Goal: Navigation & Orientation: Understand site structure

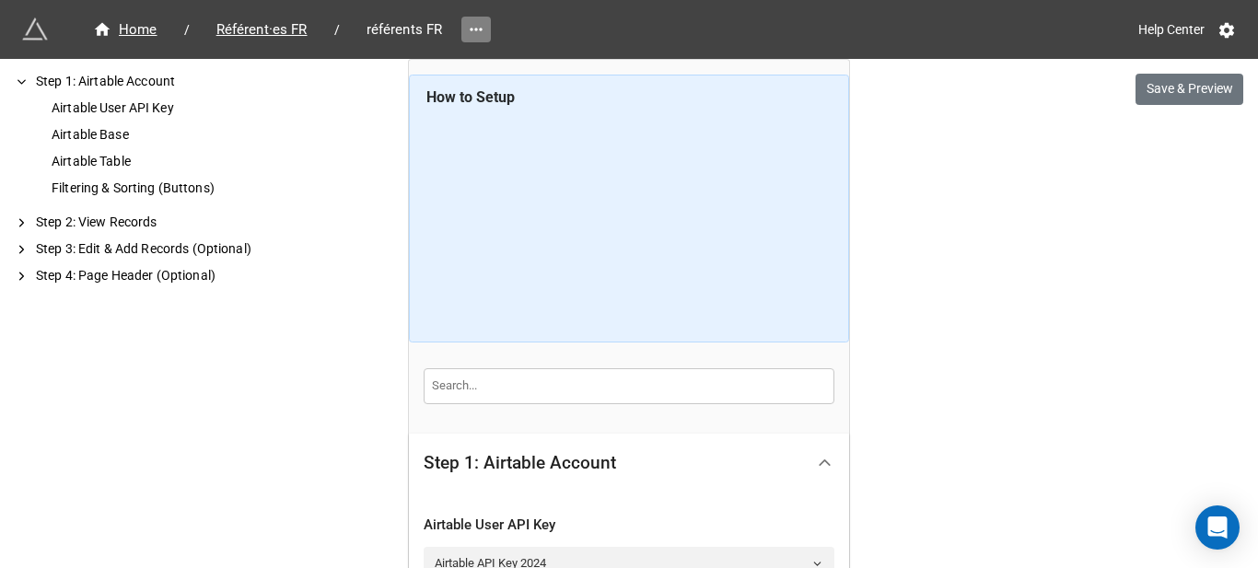
click at [476, 32] on icon at bounding box center [476, 29] width 18 height 18
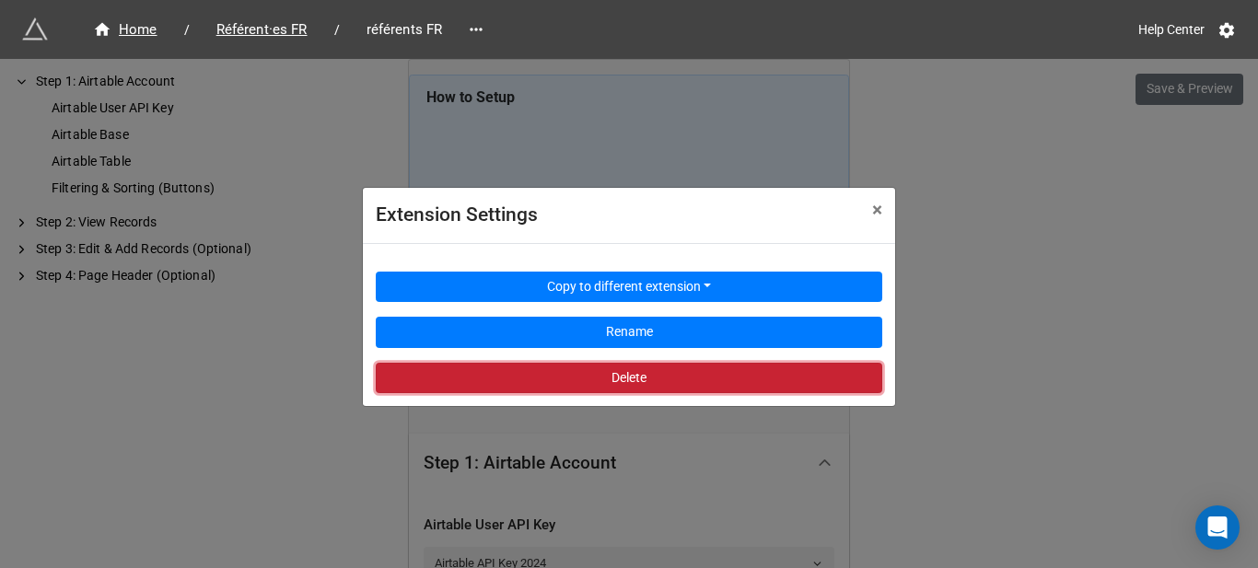
click at [556, 375] on button "Delete" at bounding box center [629, 378] width 507 height 31
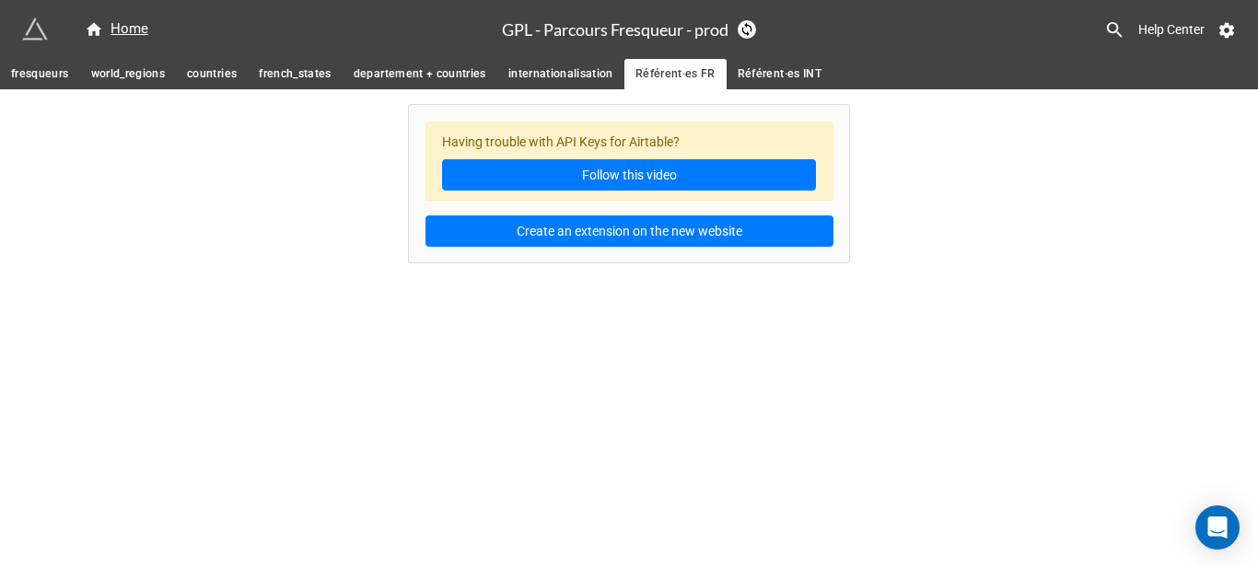
click at [720, 79] on link "Référent·es FR" at bounding box center [676, 74] width 102 height 30
click at [731, 78] on link "Référent·es INT" at bounding box center [780, 74] width 106 height 30
click at [565, 81] on span "internationalisation" at bounding box center [560, 73] width 105 height 19
click at [441, 76] on span "departement + countries" at bounding box center [420, 73] width 133 height 19
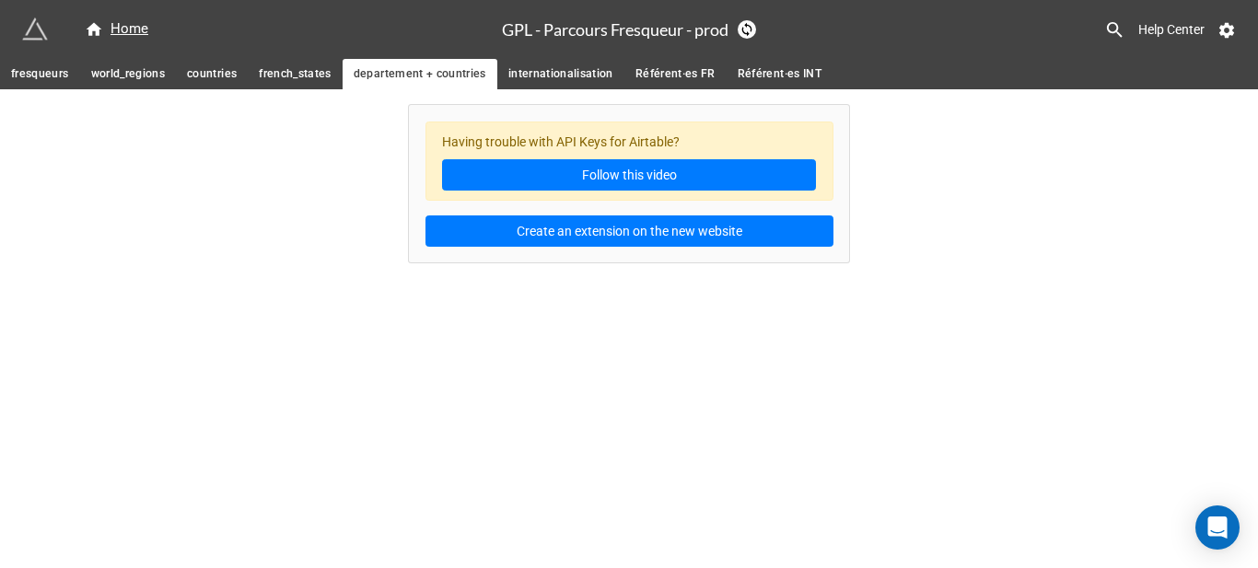
click at [298, 71] on span "french_states" at bounding box center [295, 73] width 73 height 19
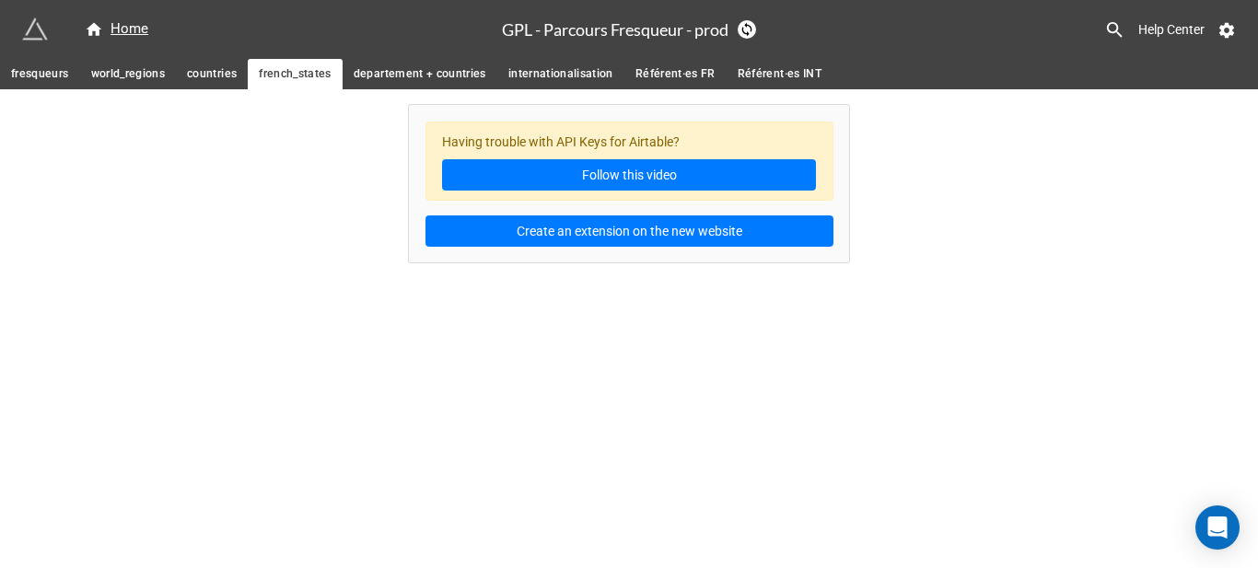
click at [214, 74] on span "countries" at bounding box center [212, 73] width 50 height 19
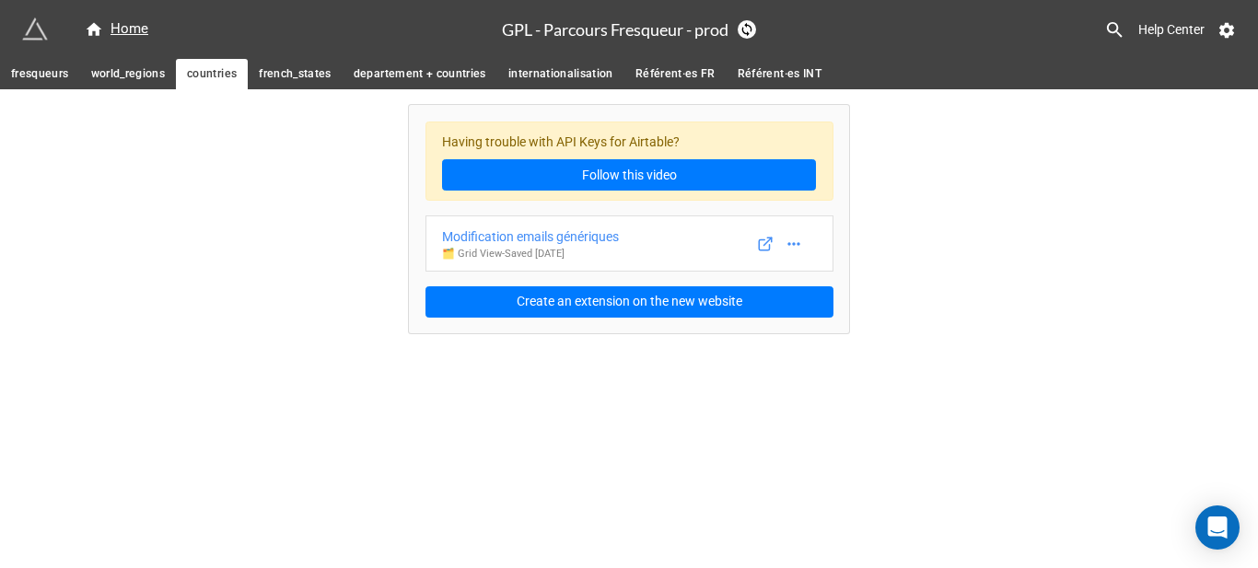
click at [124, 76] on span "world_regions" at bounding box center [128, 73] width 75 height 19
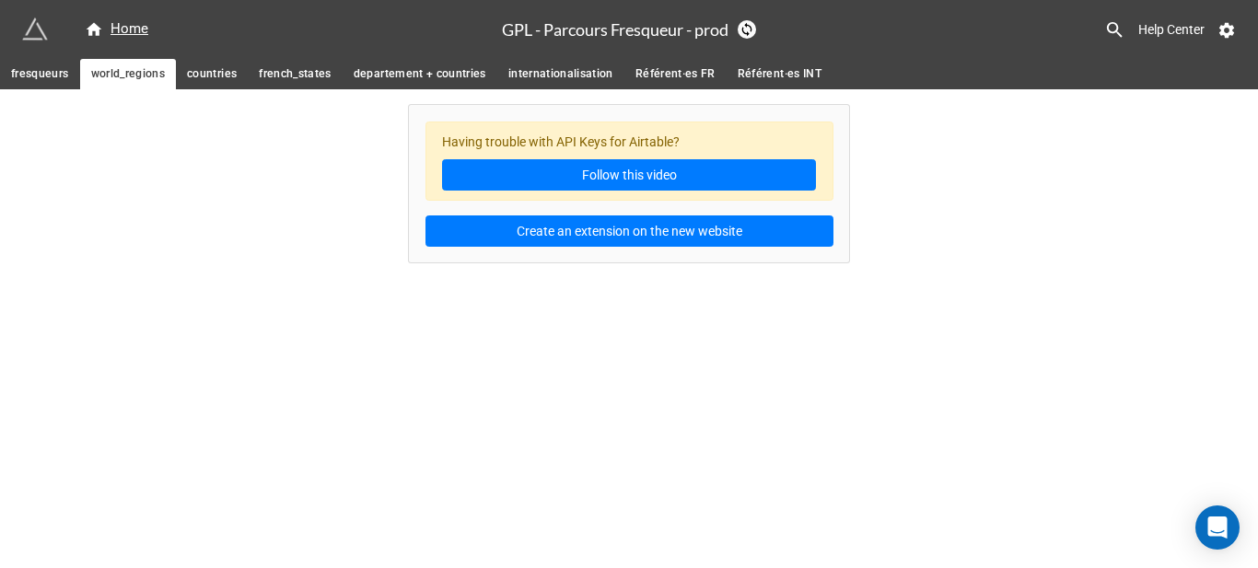
click at [43, 72] on span "fresqueurs" at bounding box center [40, 73] width 58 height 19
click at [204, 74] on span "countries" at bounding box center [212, 73] width 50 height 19
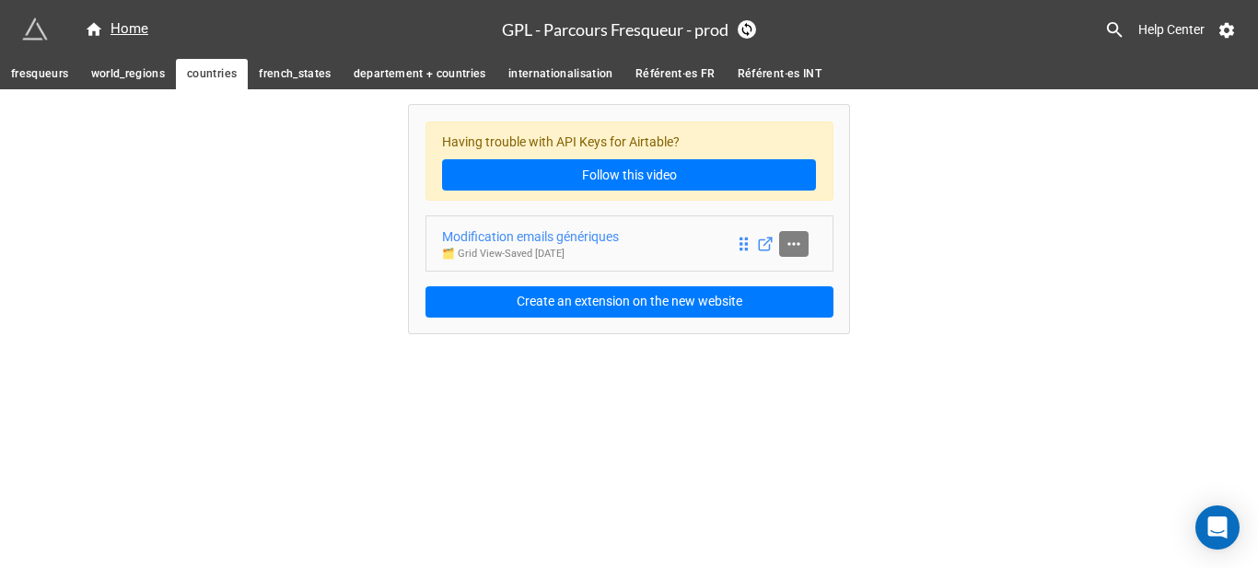
click at [800, 253] on link at bounding box center [793, 244] width 29 height 26
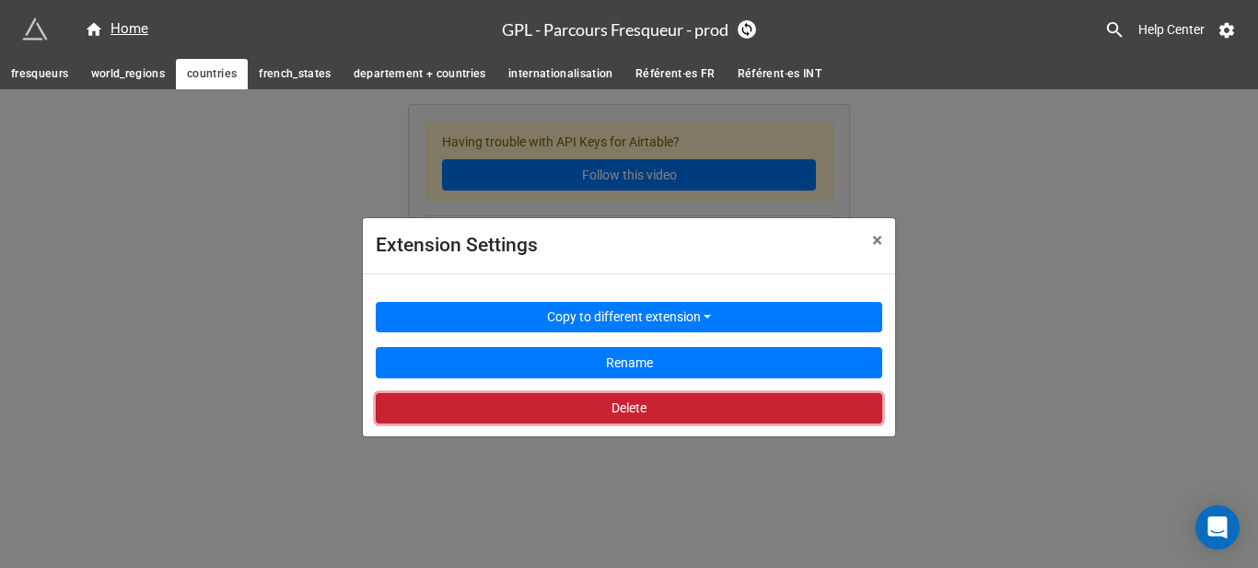
click at [671, 403] on button "Delete" at bounding box center [629, 408] width 507 height 31
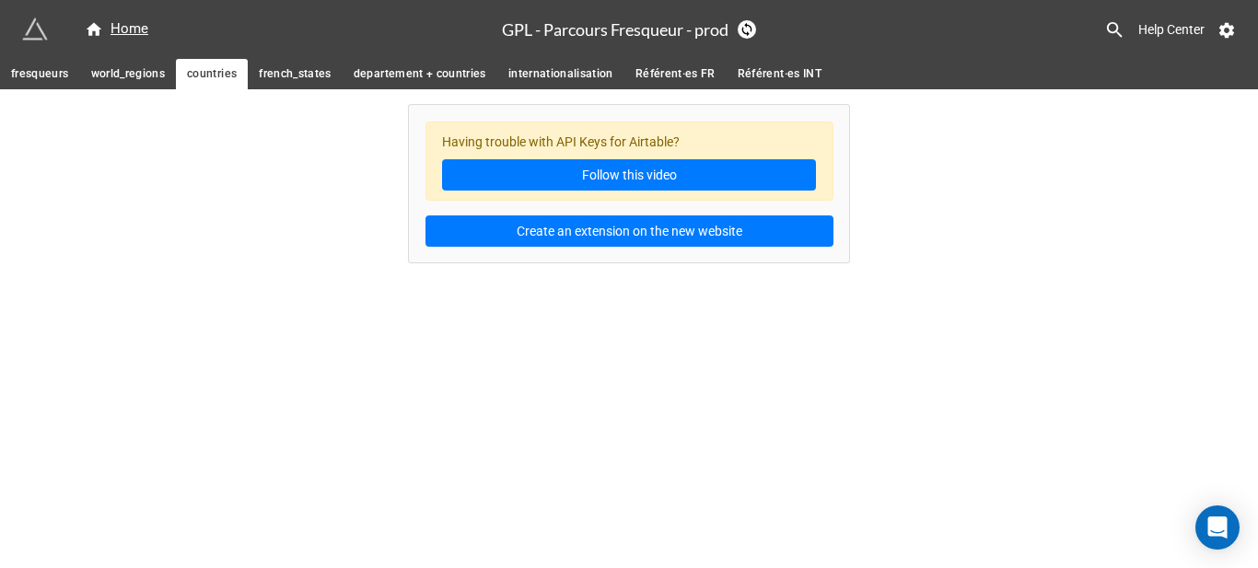
click at [119, 80] on span "world_regions" at bounding box center [128, 73] width 75 height 19
click at [50, 70] on span "fresqueurs" at bounding box center [40, 73] width 58 height 19
click at [132, 26] on div "Home" at bounding box center [117, 29] width 64 height 22
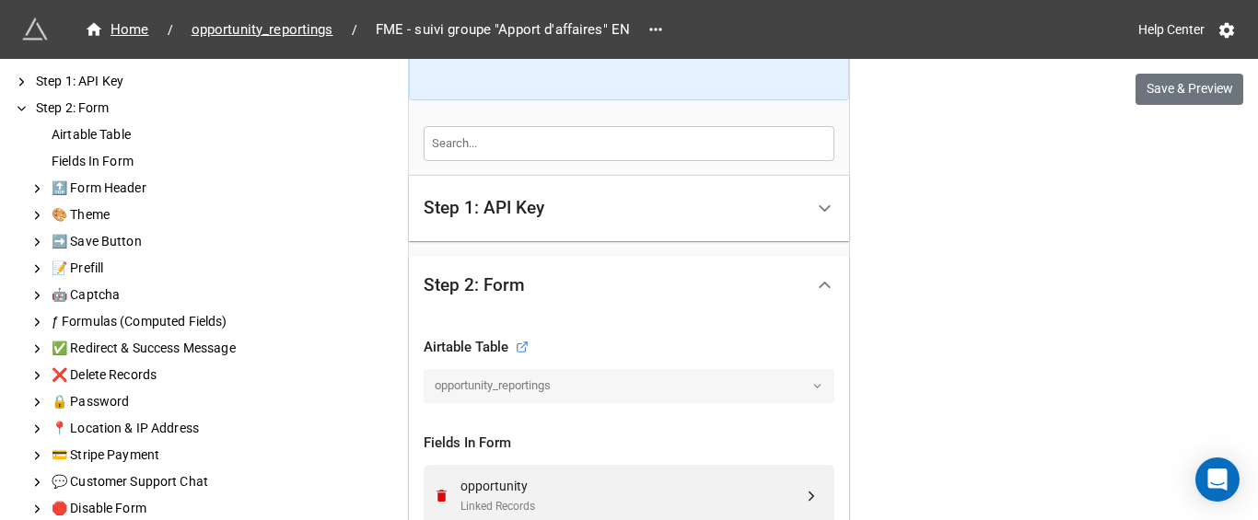
scroll to position [363, 0]
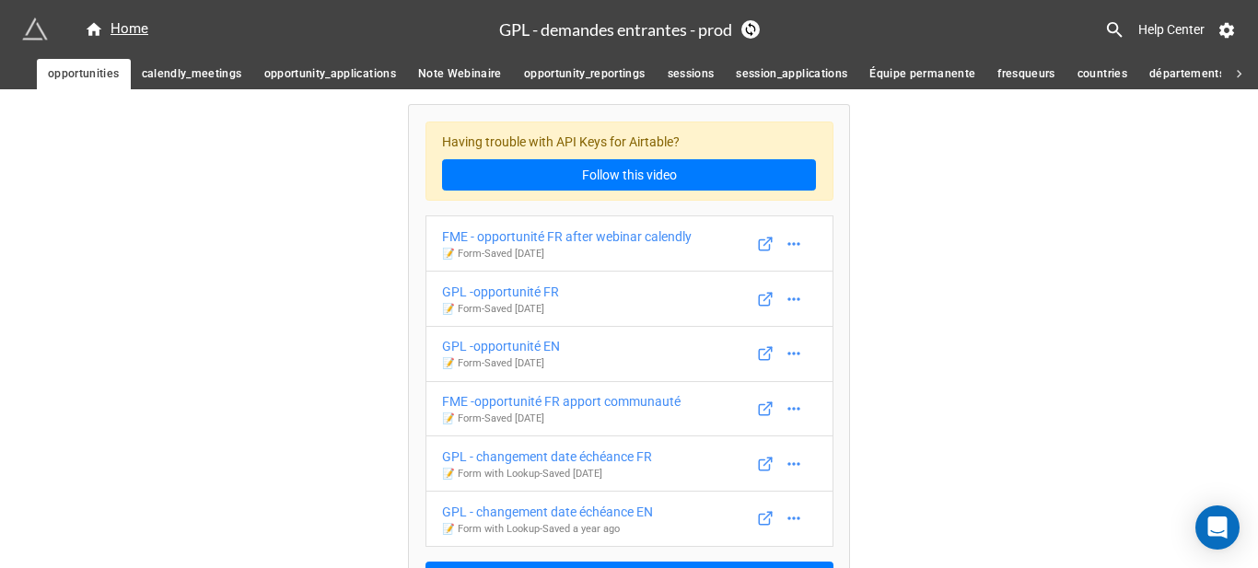
click at [201, 76] on span "calendly_meetings" at bounding box center [192, 73] width 100 height 19
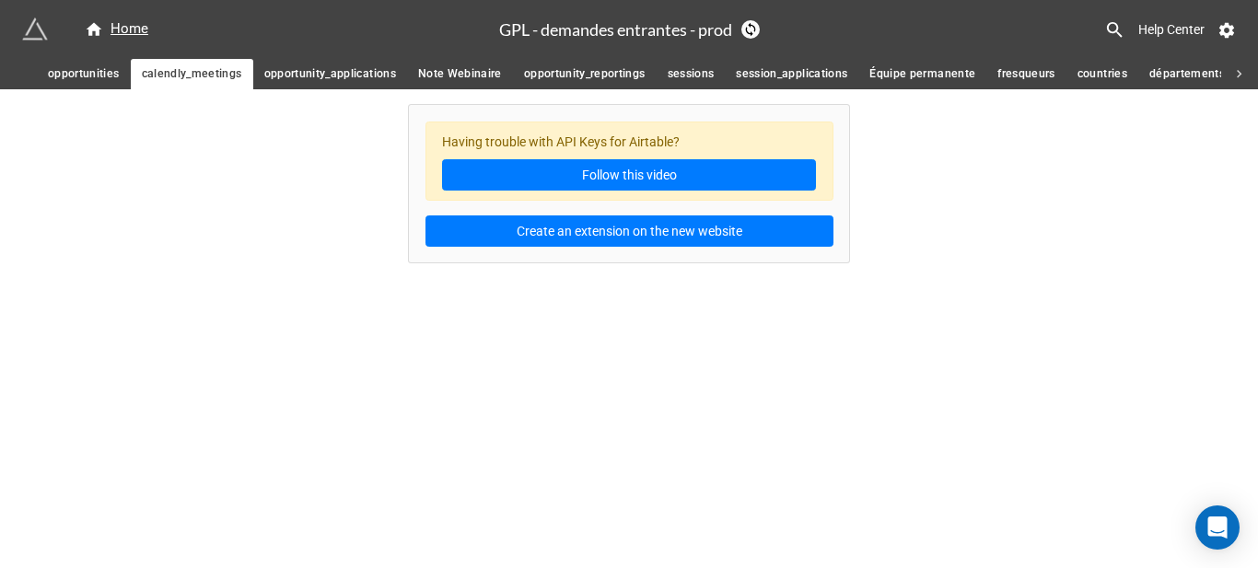
click at [290, 76] on span "opportunity_applications" at bounding box center [330, 73] width 132 height 19
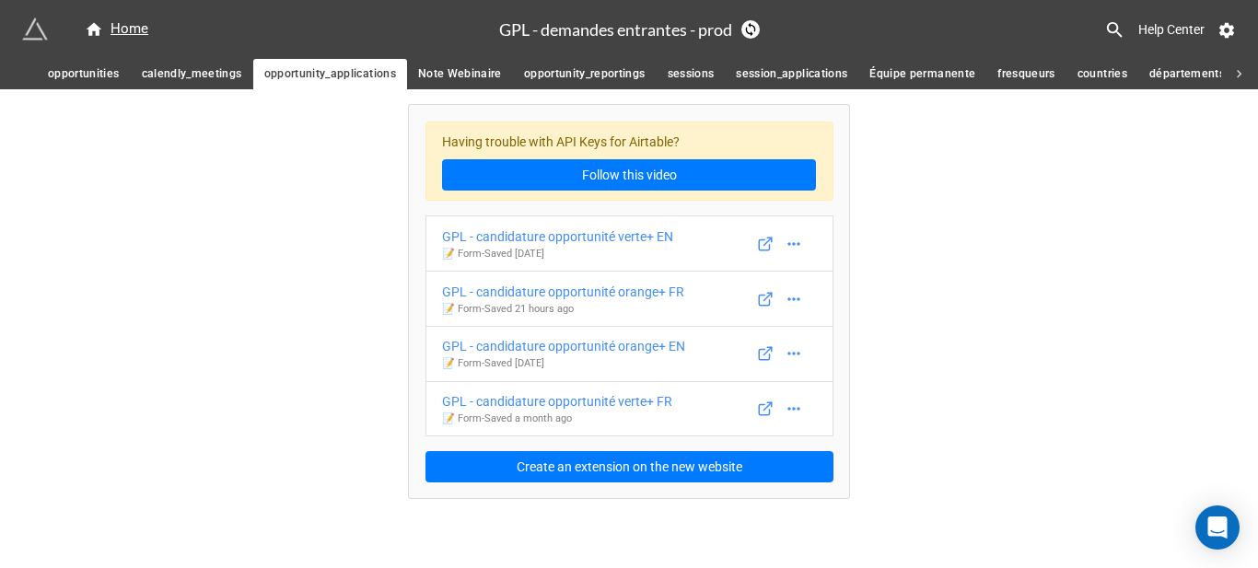
click at [478, 66] on span "Note Webinaire" at bounding box center [460, 73] width 84 height 19
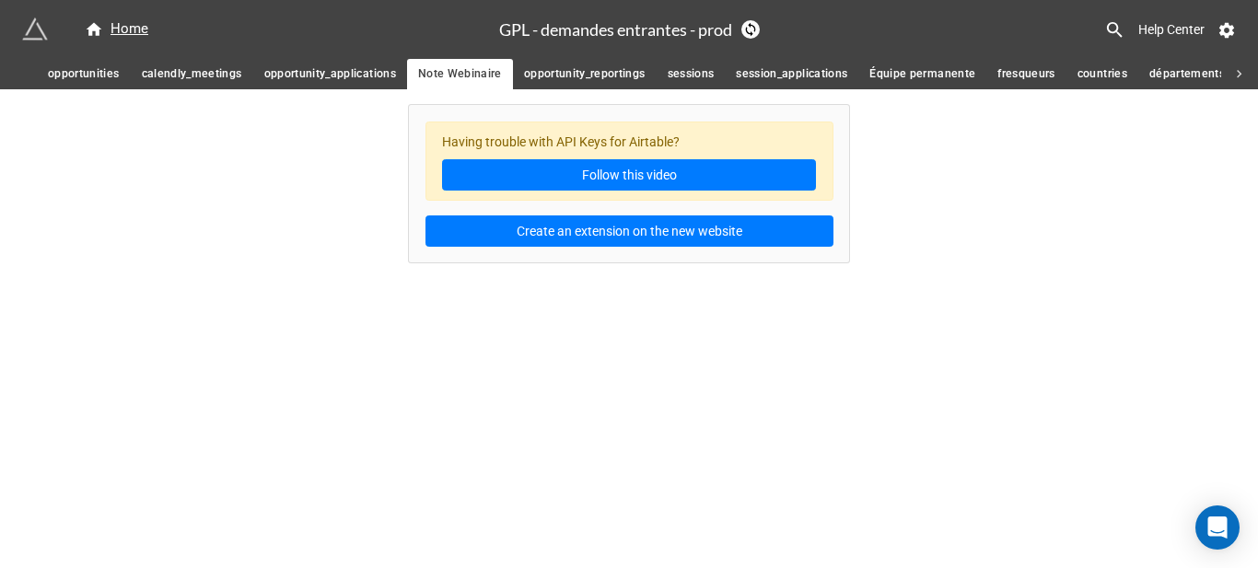
click at [578, 78] on span "opportunity_reportings" at bounding box center [585, 73] width 122 height 19
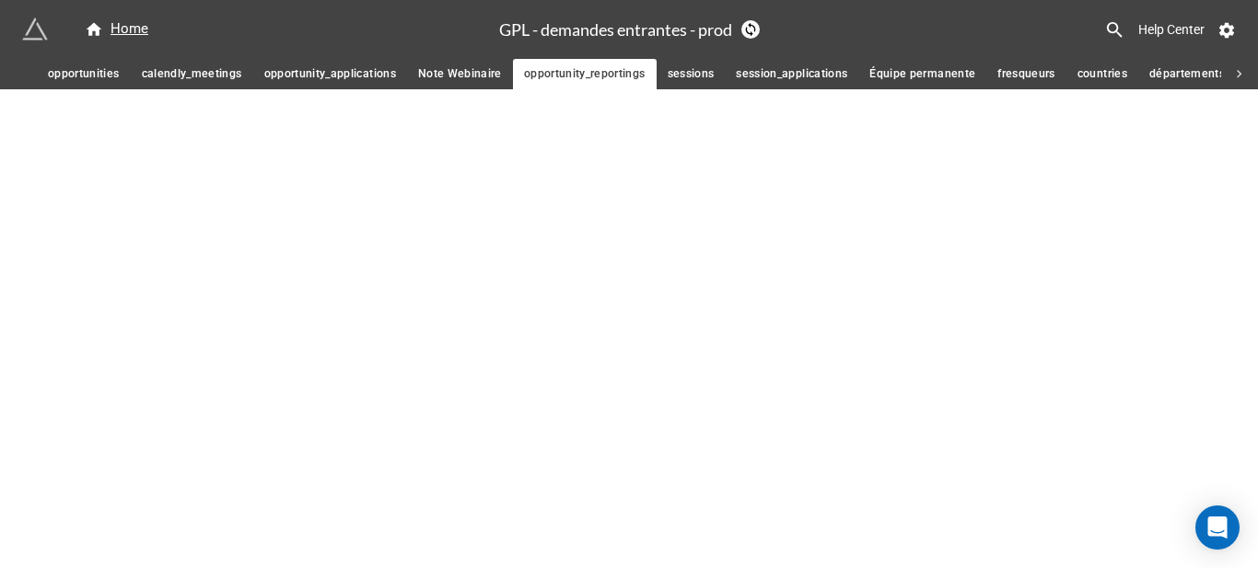
click at [683, 77] on span "sessions" at bounding box center [691, 73] width 47 height 19
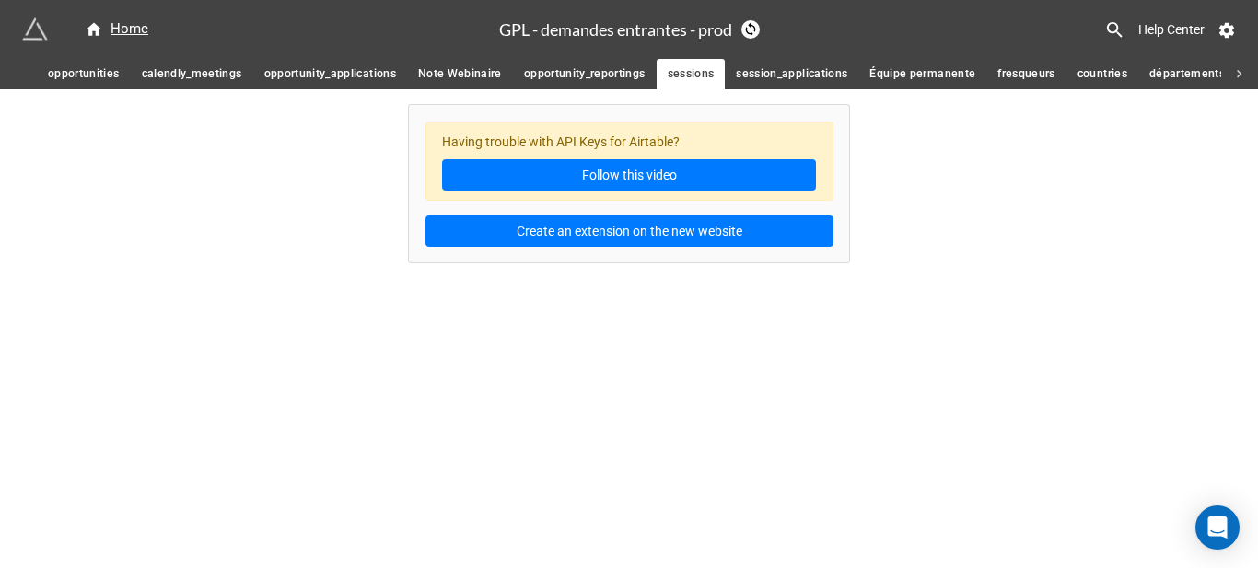
click at [572, 77] on span "opportunity_reportings" at bounding box center [585, 73] width 122 height 19
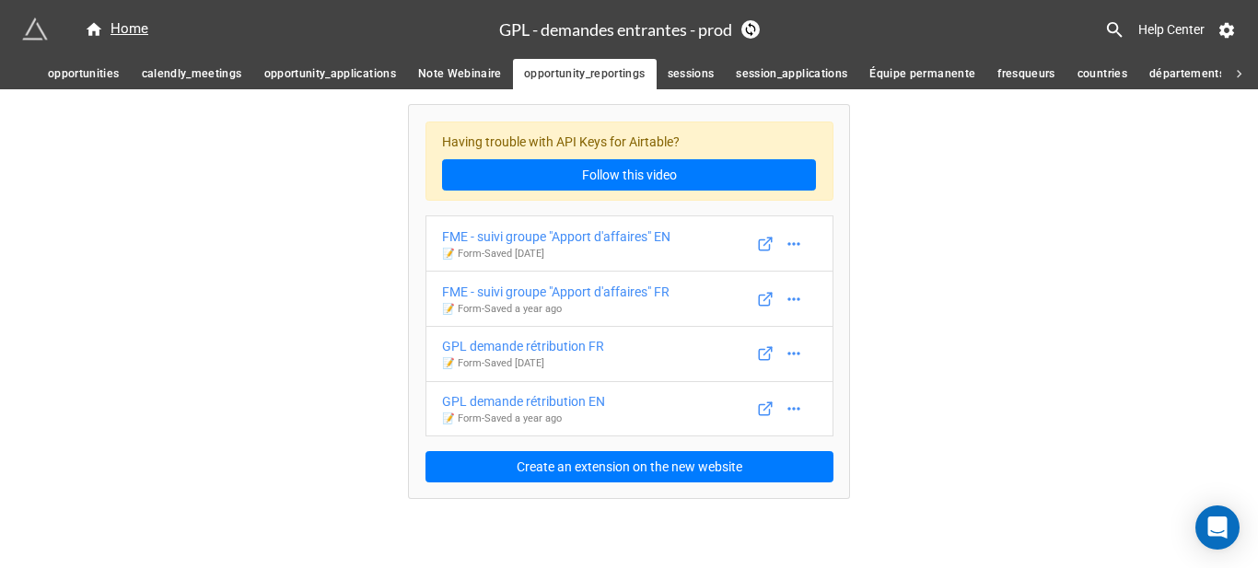
click at [768, 75] on span "session_applications" at bounding box center [791, 73] width 111 height 19
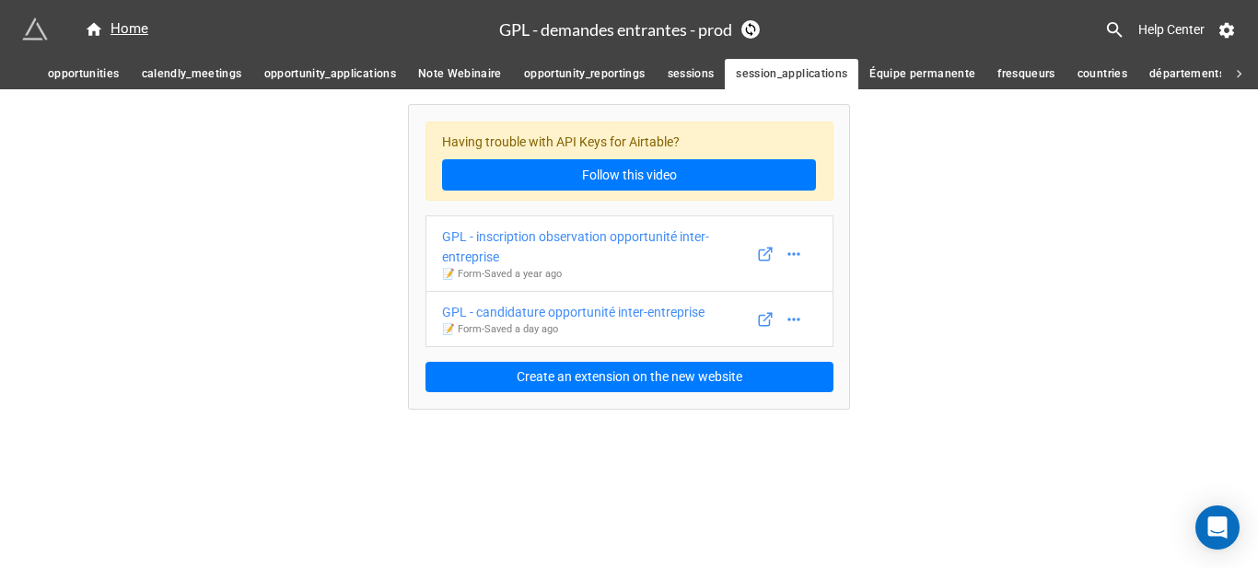
click at [574, 74] on span "opportunity_reportings" at bounding box center [585, 73] width 122 height 19
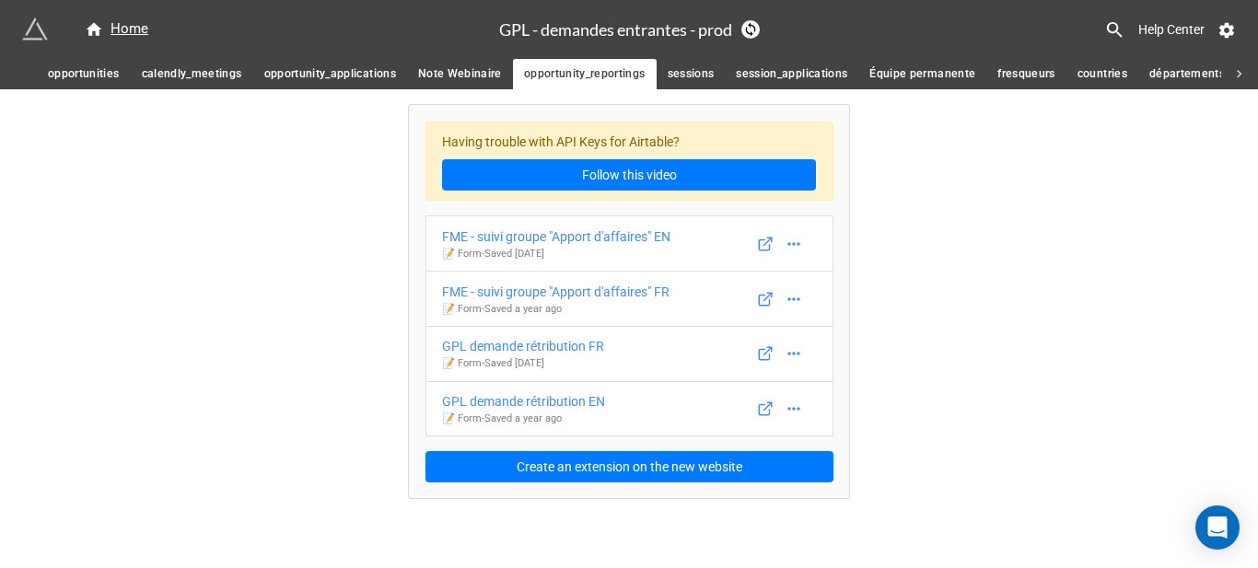
click at [800, 74] on span "session_applications" at bounding box center [791, 73] width 111 height 19
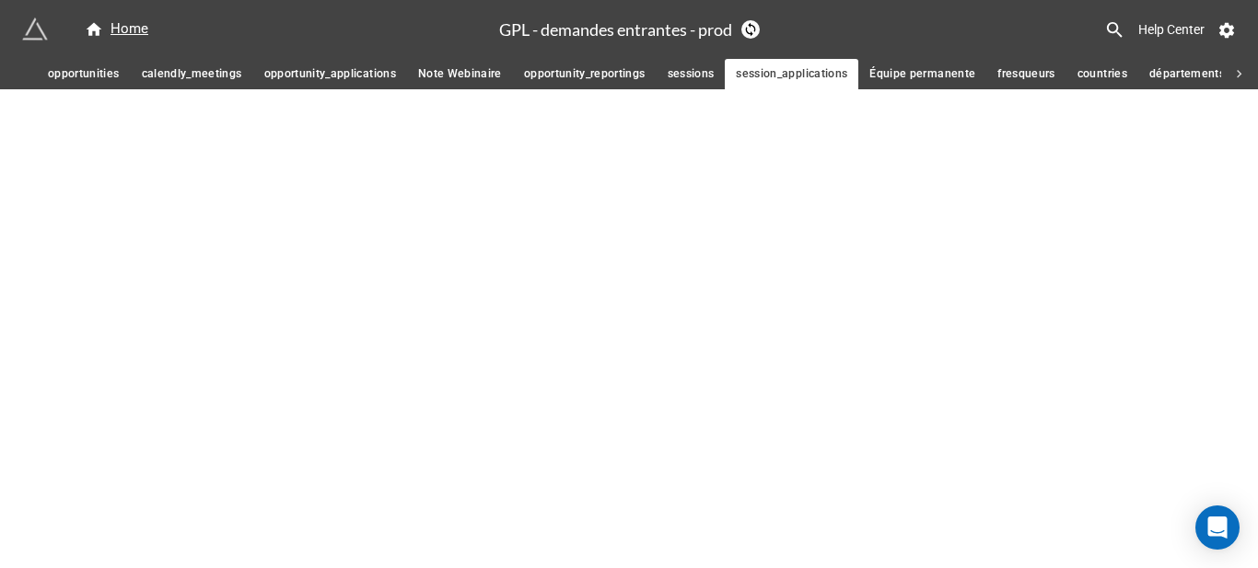
click at [920, 74] on span "Équipe permanente" at bounding box center [923, 73] width 106 height 19
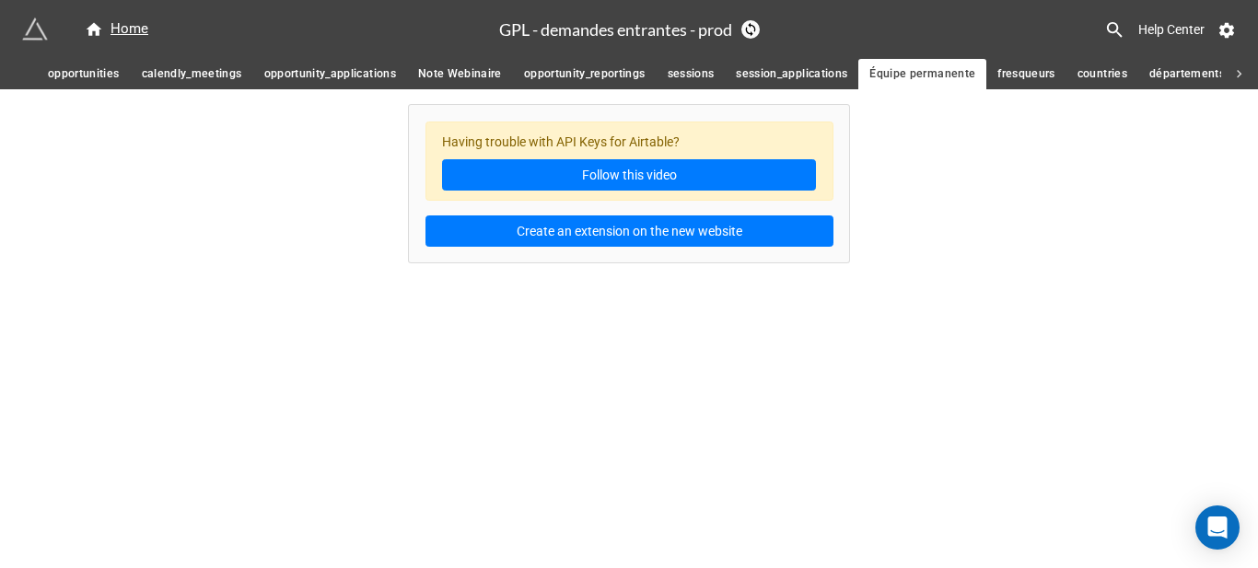
click at [1024, 76] on span "fresqueurs" at bounding box center [1027, 73] width 58 height 19
drag, startPoint x: 1030, startPoint y: 76, endPoint x: 1103, endPoint y: 76, distance: 73.7
click at [1103, 76] on span "countries" at bounding box center [1103, 73] width 50 height 19
click at [1169, 72] on span "départements FR" at bounding box center [1196, 73] width 93 height 19
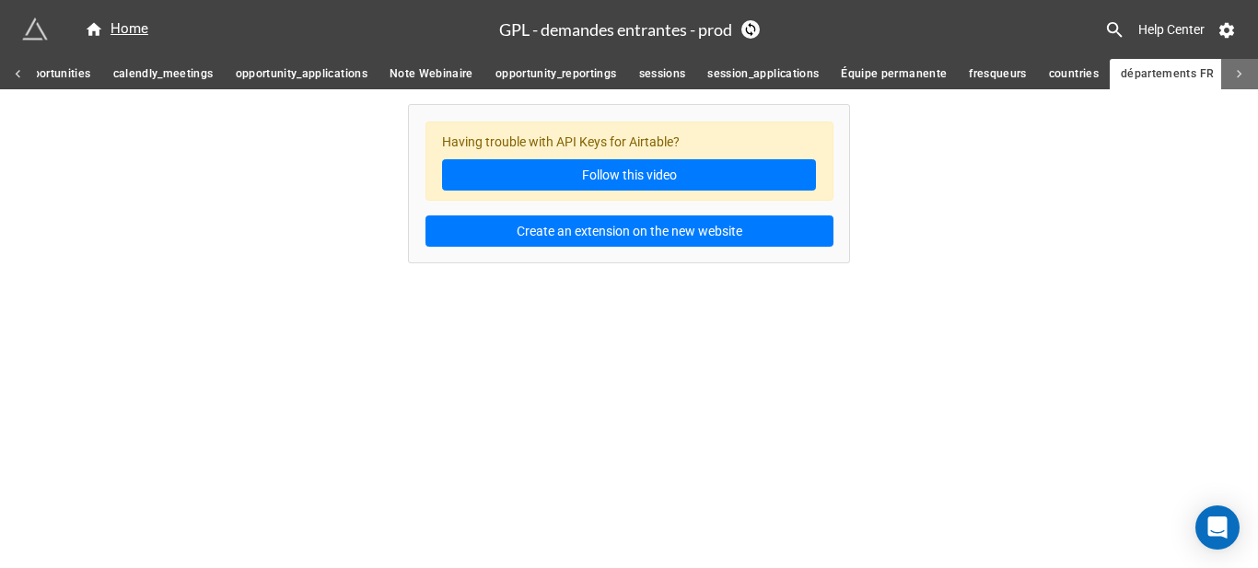
click at [1232, 73] on icon at bounding box center [1240, 74] width 17 height 17
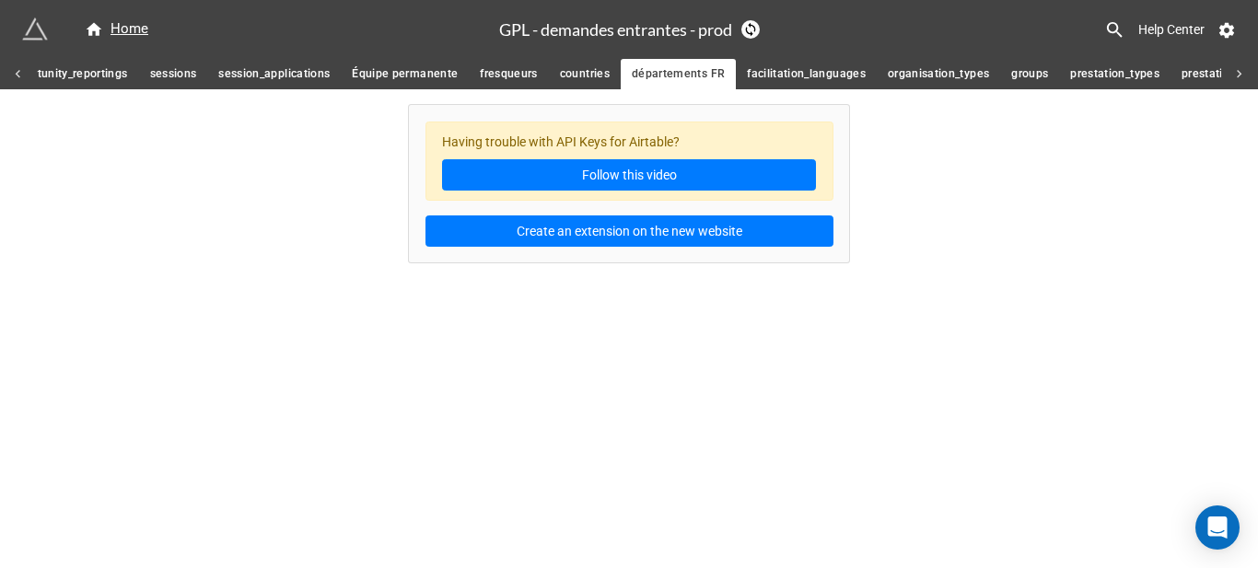
scroll to position [0, 1055]
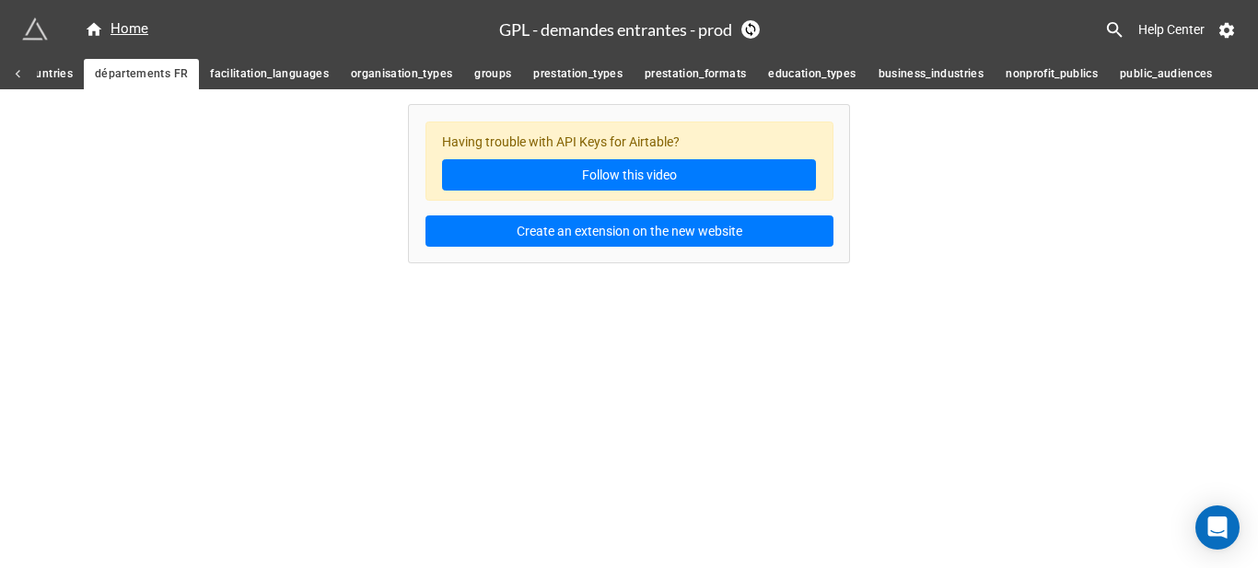
click at [279, 78] on span "facilitation_languages" at bounding box center [269, 73] width 119 height 19
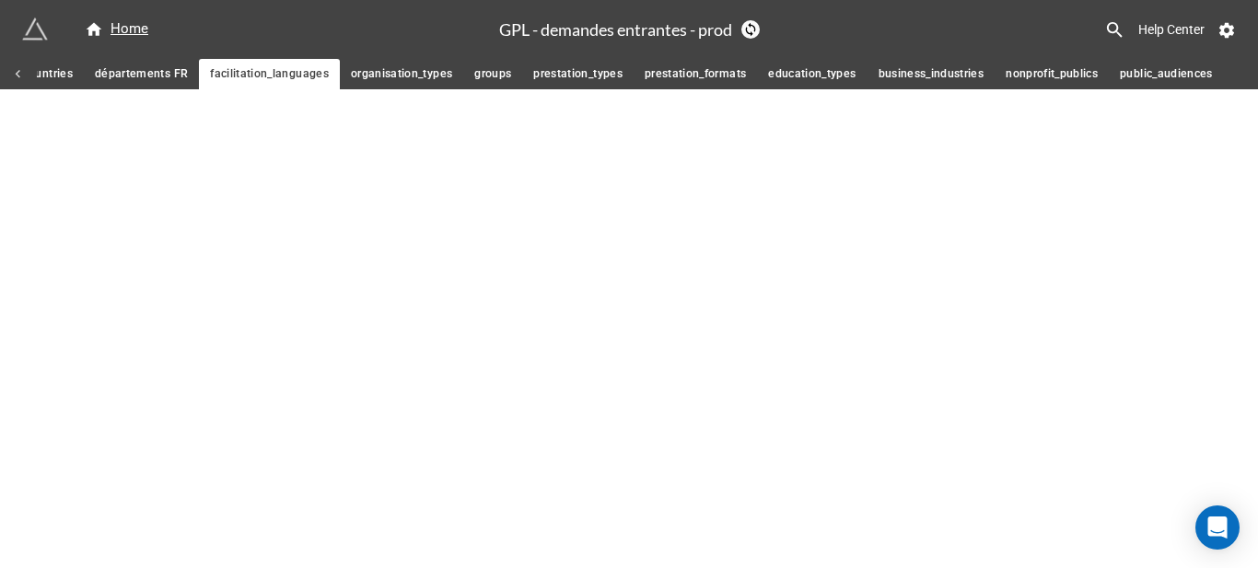
click at [395, 76] on span "organisation_types" at bounding box center [401, 73] width 101 height 19
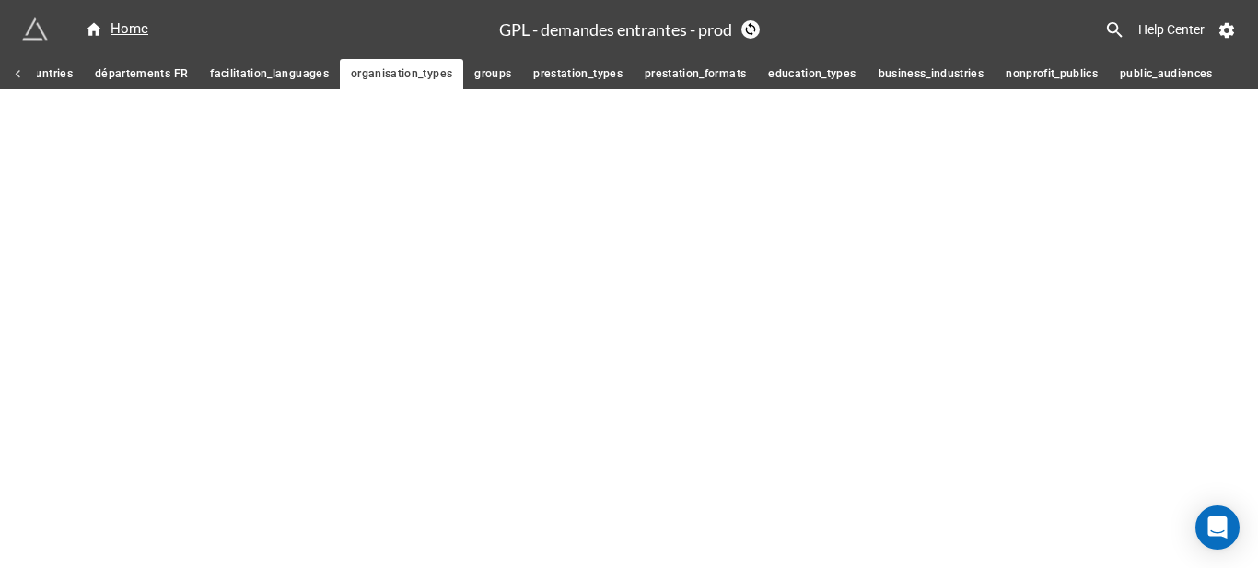
click at [489, 76] on span "groups" at bounding box center [492, 73] width 37 height 19
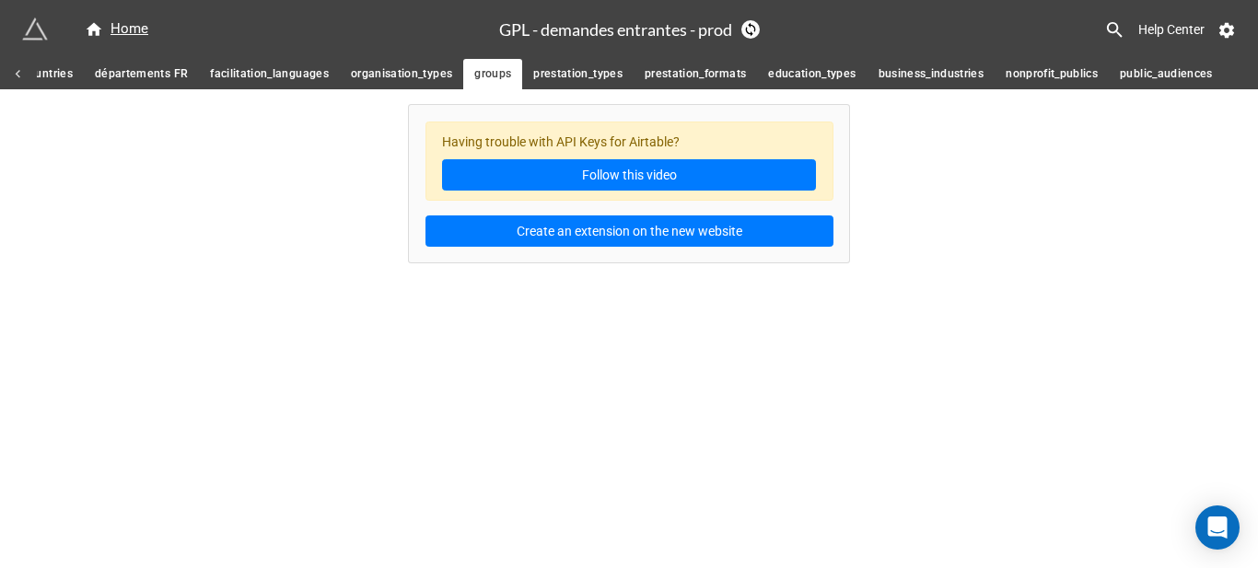
click at [1014, 75] on span "nonprofit_publics" at bounding box center [1052, 73] width 92 height 19
click at [1127, 73] on span "public_audiences" at bounding box center [1166, 73] width 93 height 19
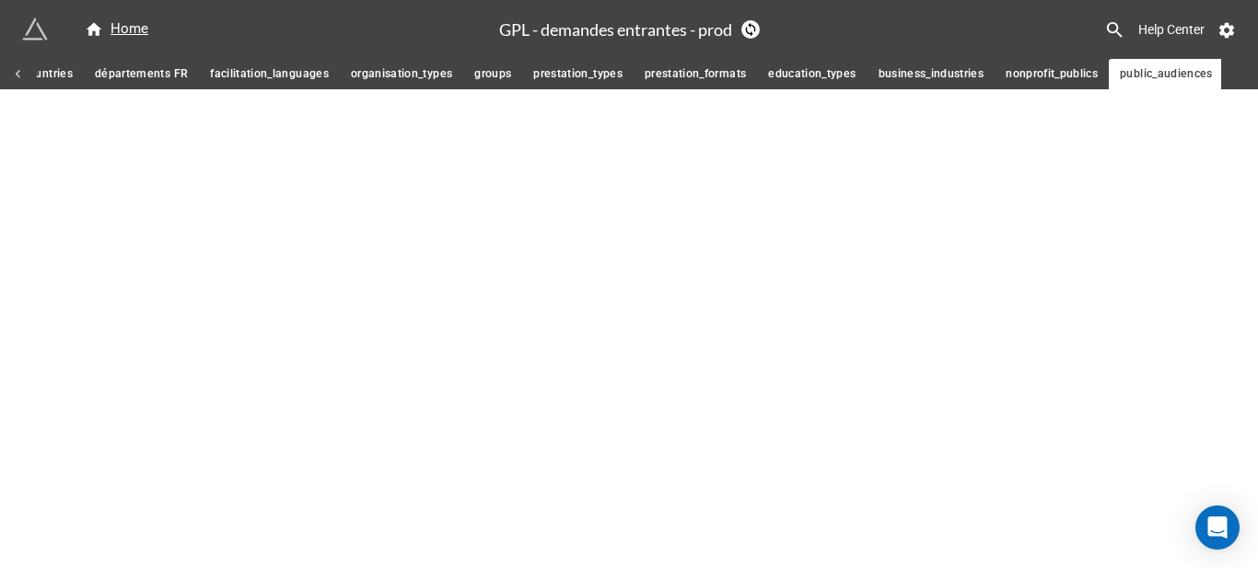
click at [898, 80] on span "business_industries" at bounding box center [932, 73] width 106 height 19
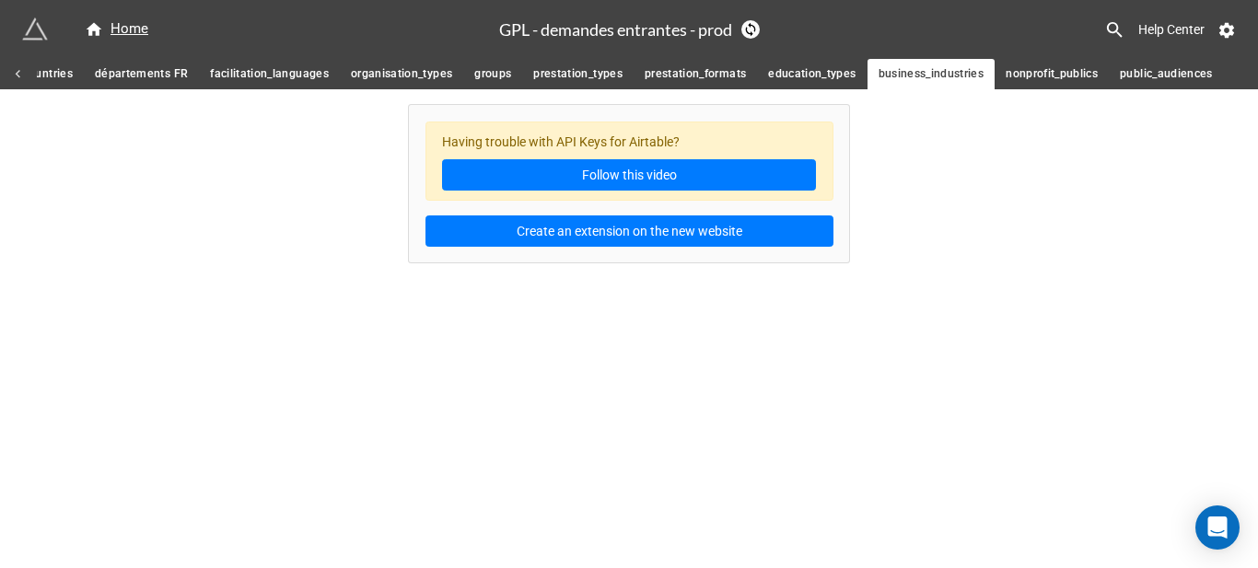
click at [768, 80] on span "education_types" at bounding box center [812, 73] width 88 height 19
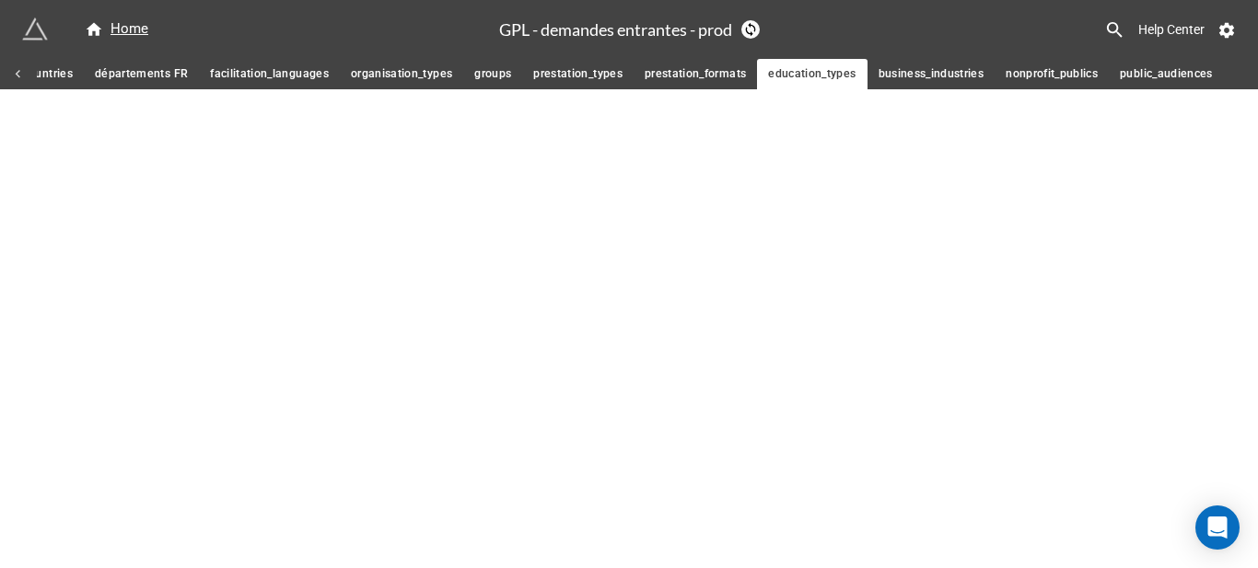
click at [667, 81] on span "prestation_formats" at bounding box center [695, 73] width 101 height 19
click at [585, 80] on span "prestation_types" at bounding box center [577, 73] width 89 height 19
click at [502, 70] on span "groups" at bounding box center [492, 73] width 37 height 19
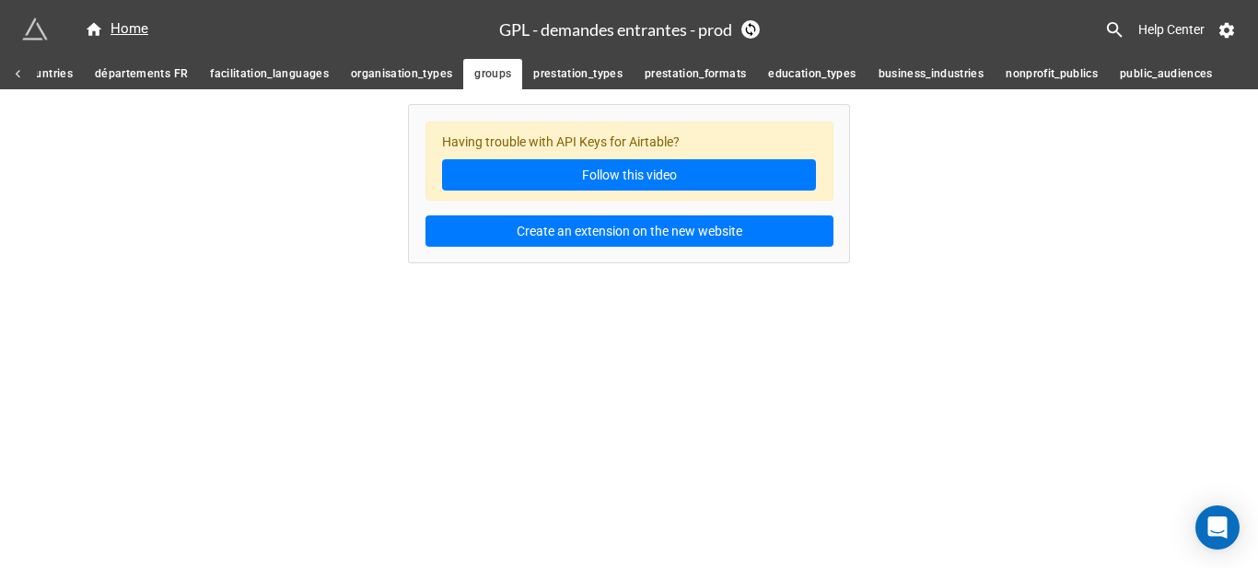
click at [422, 74] on span "organisation_types" at bounding box center [401, 73] width 101 height 19
click at [290, 77] on span "facilitation_languages" at bounding box center [269, 73] width 119 height 19
click at [6, 79] on div at bounding box center [18, 74] width 37 height 30
click at [1110, 73] on span "countries" at bounding box center [1103, 73] width 50 height 19
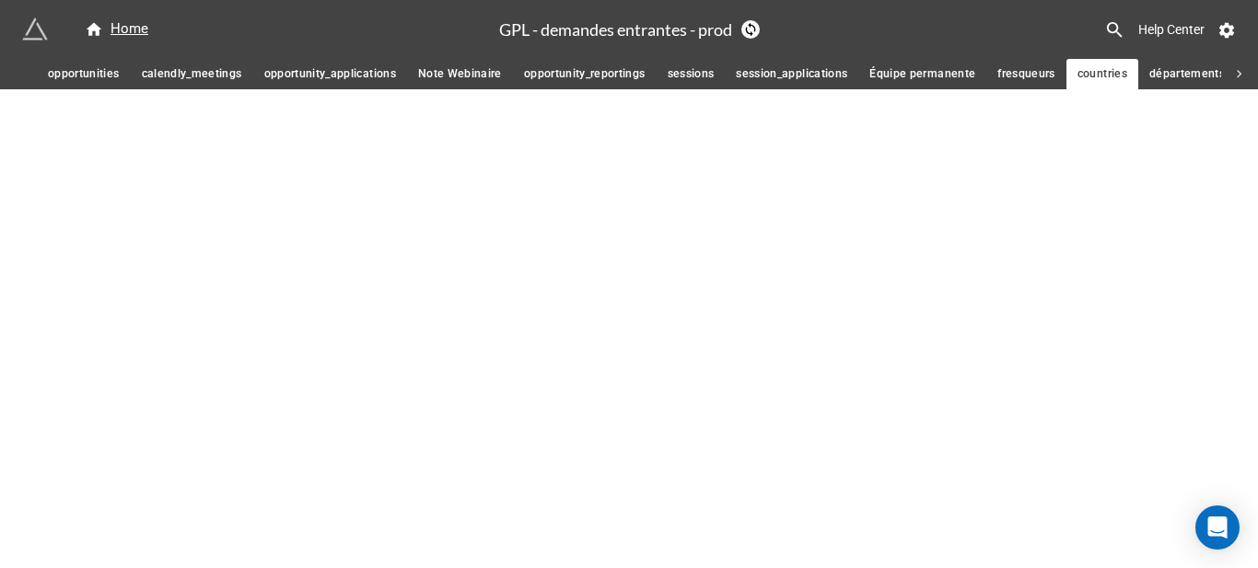
click at [1022, 83] on span "fresqueurs" at bounding box center [1027, 73] width 58 height 19
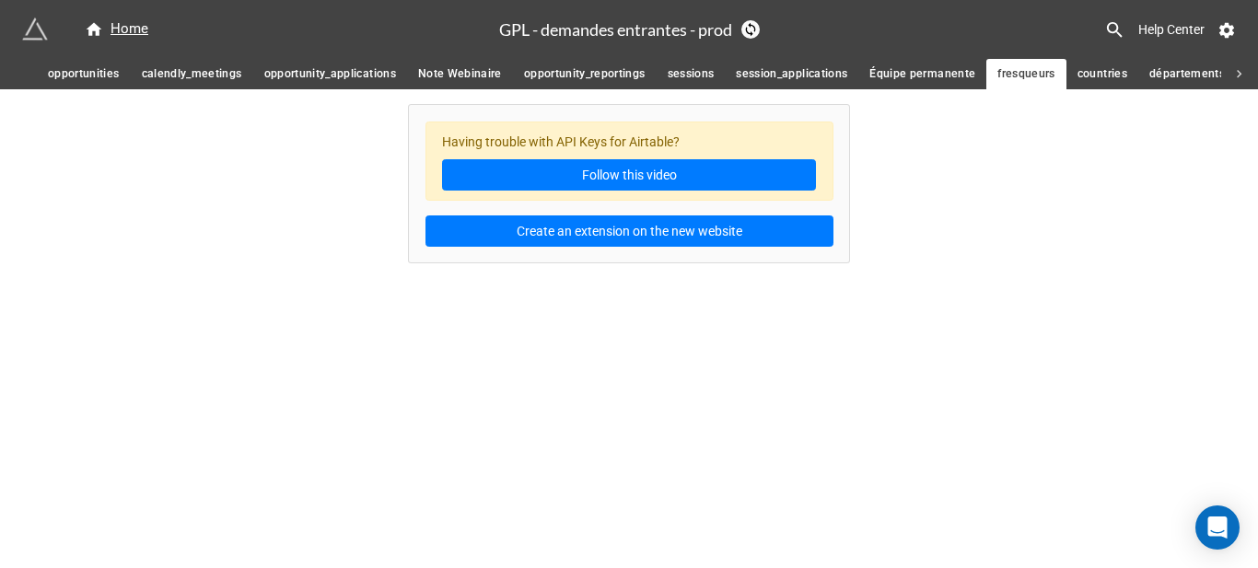
click at [963, 83] on span "Équipe permanente" at bounding box center [923, 73] width 106 height 19
click at [775, 82] on span "session_applications" at bounding box center [791, 73] width 111 height 19
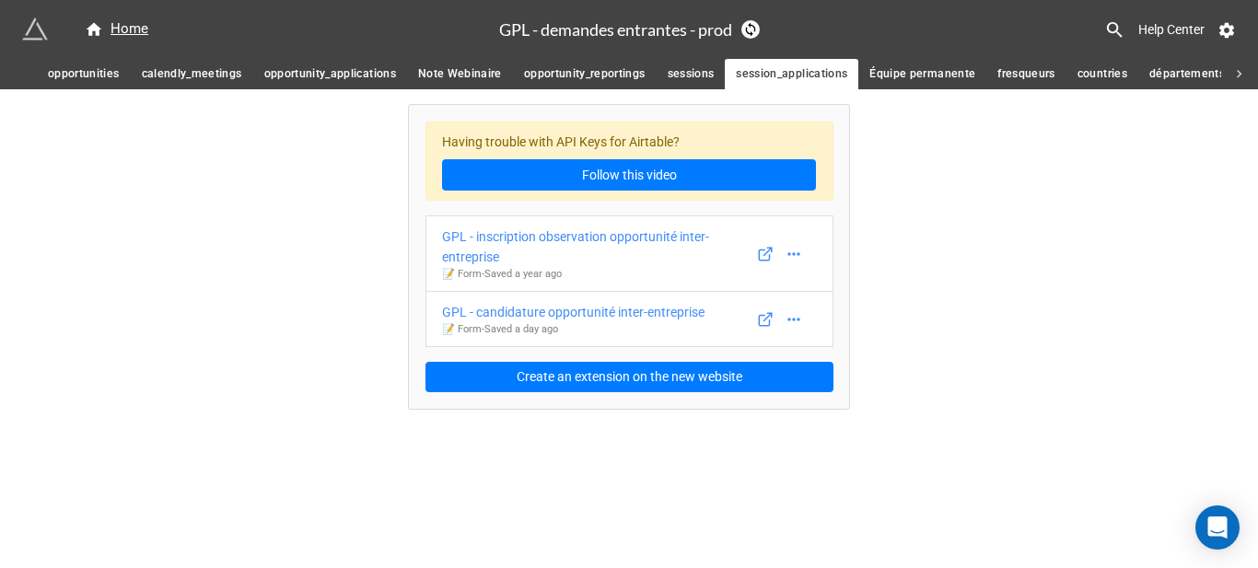
drag, startPoint x: 663, startPoint y: 100, endPoint x: 683, endPoint y: 74, distance: 33.5
click at [667, 97] on div "Having trouble with API Keys for Airtable? Follow this video GPL - inscription …" at bounding box center [629, 249] width 442 height 320
click at [684, 73] on span "sessions" at bounding box center [691, 73] width 47 height 19
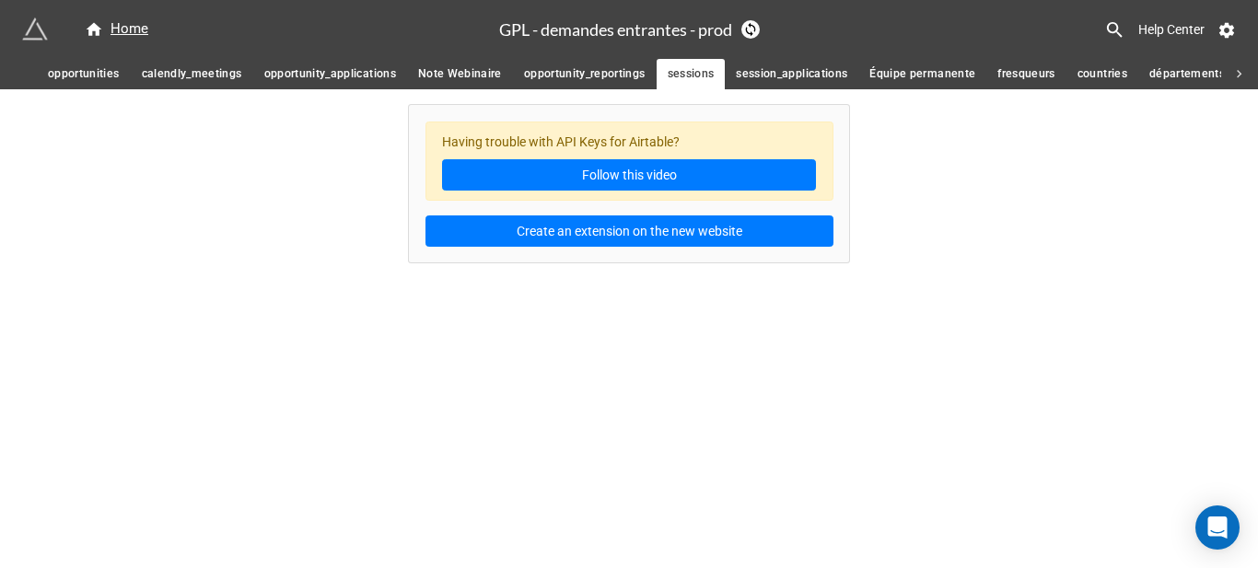
click at [562, 76] on span "opportunity_reportings" at bounding box center [585, 73] width 122 height 19
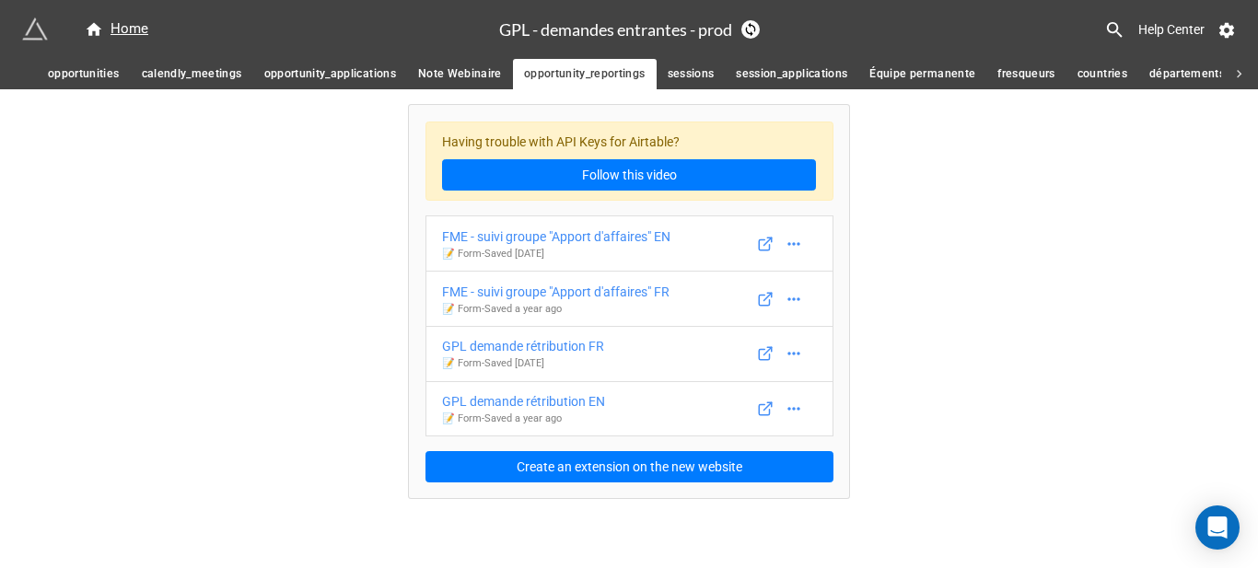
click at [473, 82] on span "Note Webinaire" at bounding box center [460, 73] width 84 height 19
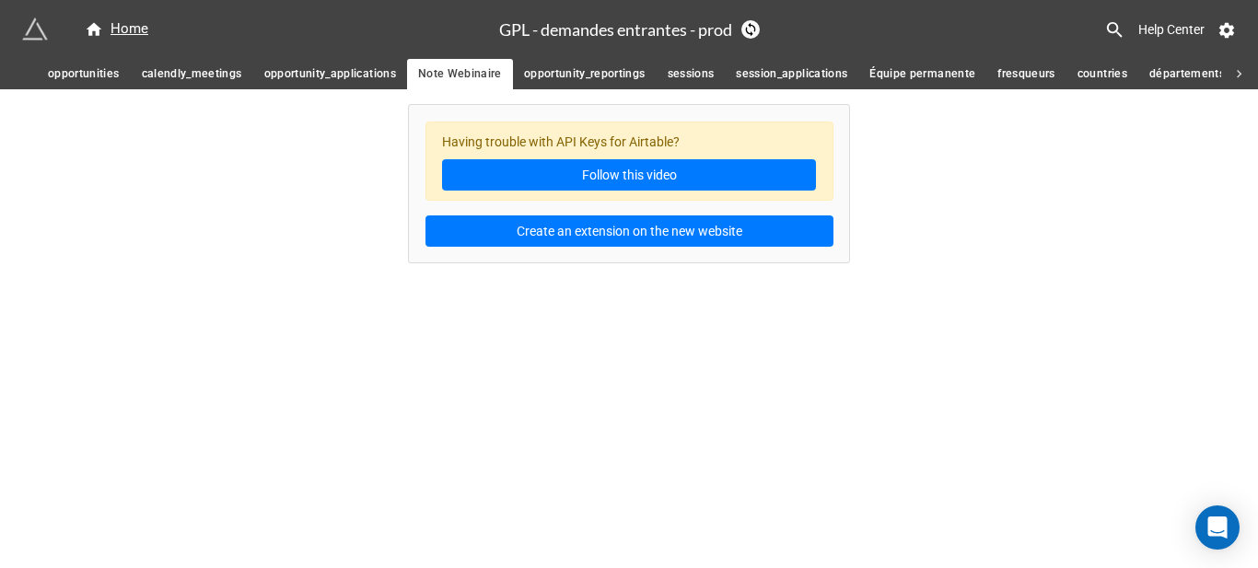
click at [369, 82] on span "opportunity_applications" at bounding box center [330, 73] width 132 height 19
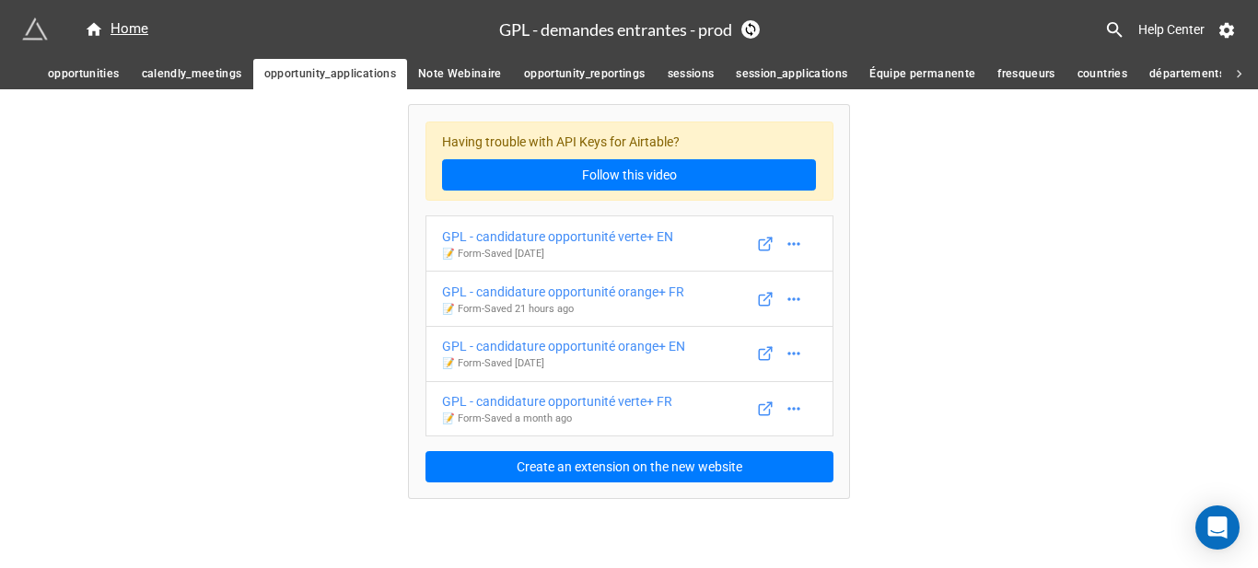
click at [223, 61] on link "calendly_meetings" at bounding box center [192, 74] width 123 height 30
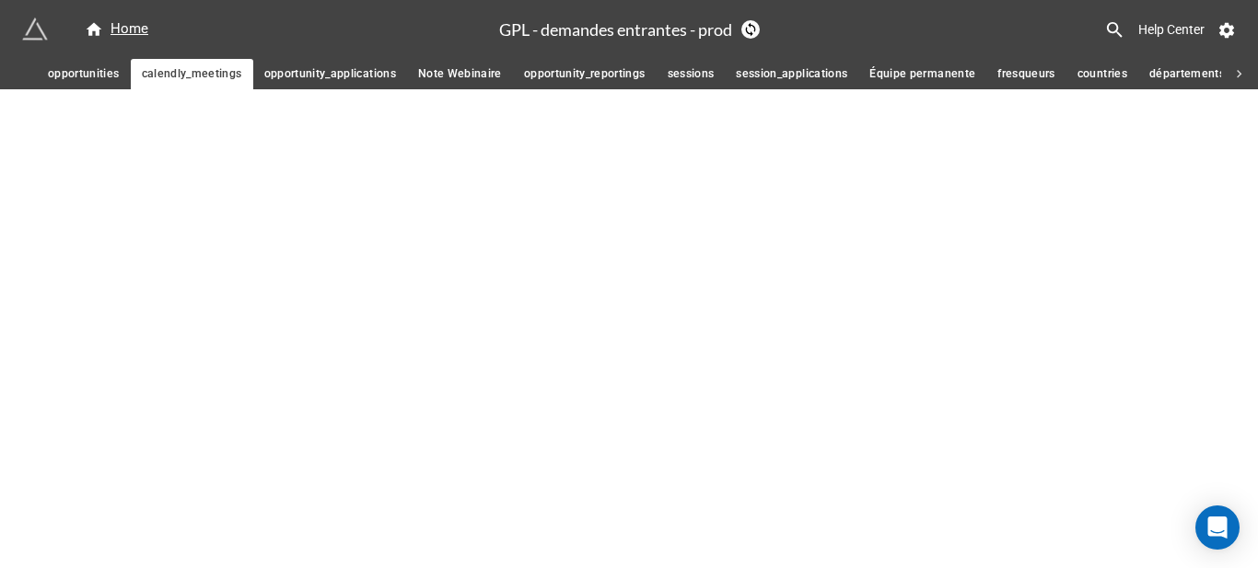
click at [73, 64] on link "opportunities" at bounding box center [84, 74] width 94 height 30
